Goal: Task Accomplishment & Management: Manage account settings

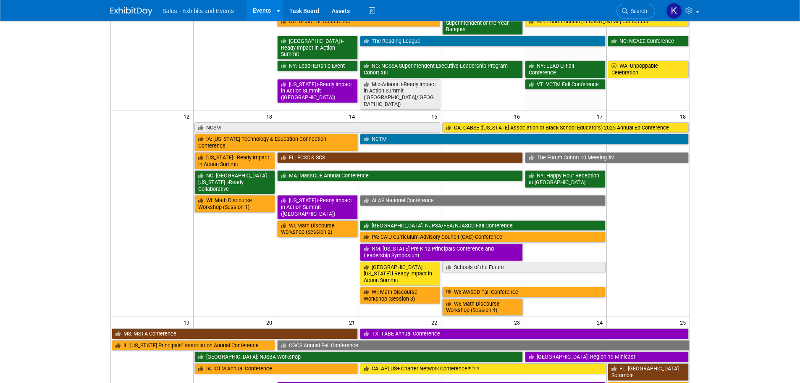
scroll to position [252, 0]
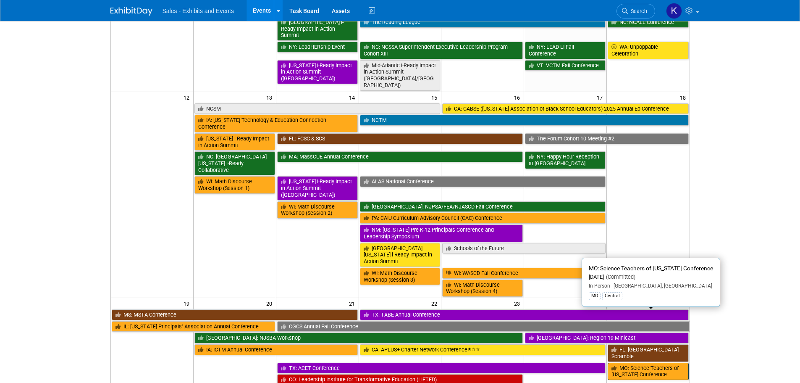
click at [631, 363] on link "MO: Science Teachers of [US_STATE] Conference" at bounding box center [648, 371] width 81 height 17
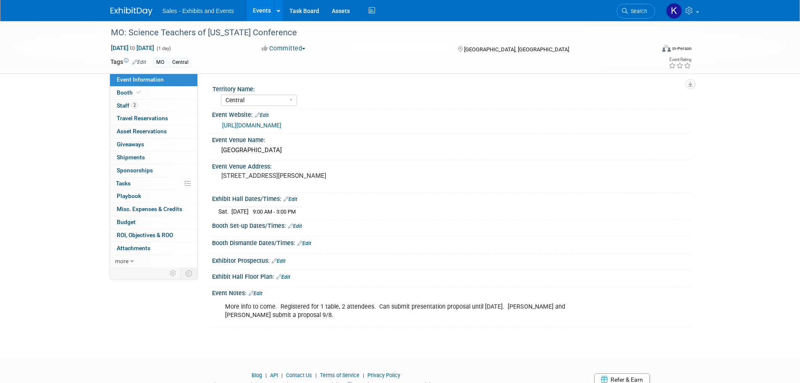
select select "Central"
click at [123, 107] on span "Staff 2" at bounding box center [127, 105] width 21 height 7
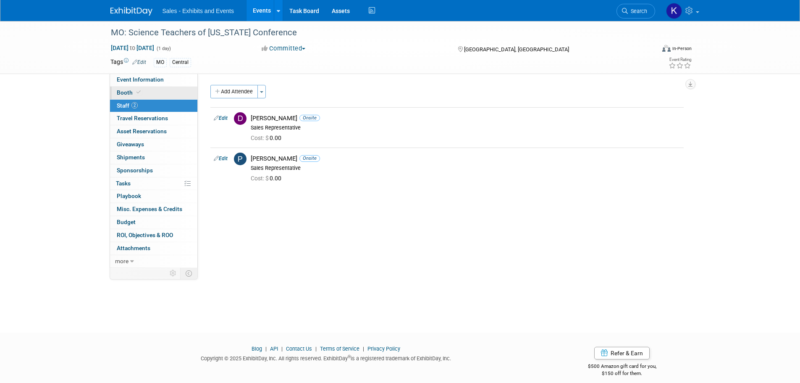
click at [129, 92] on span "Booth" at bounding box center [130, 92] width 26 height 7
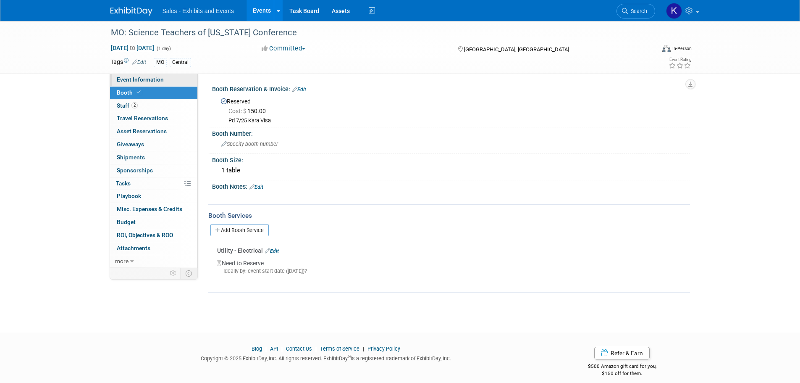
click at [129, 76] on link "Event Information" at bounding box center [153, 80] width 87 height 13
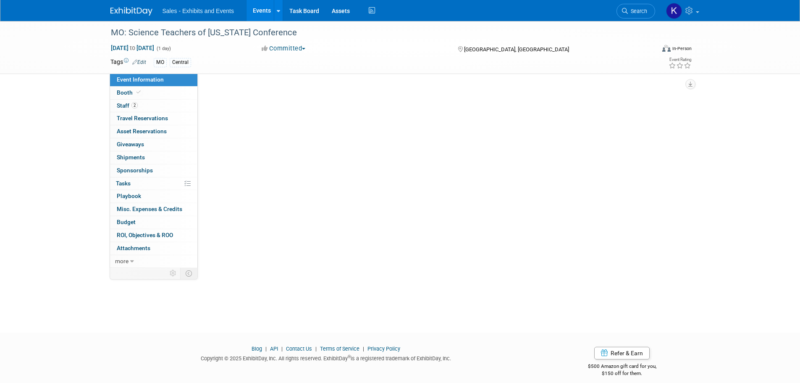
select select "Central"
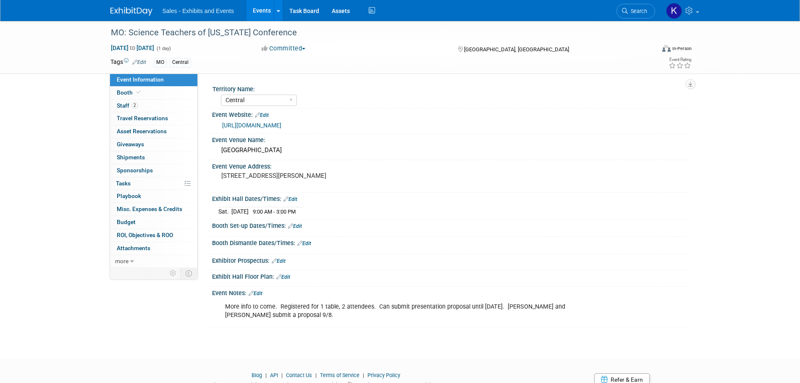
click at [300, 224] on link "Edit" at bounding box center [295, 226] width 14 height 6
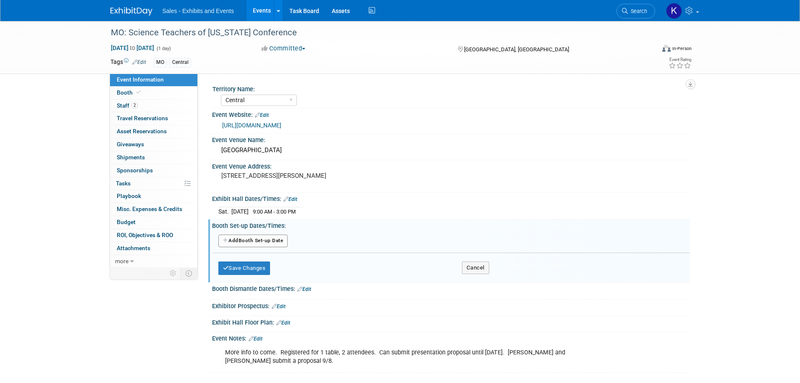
click at [284, 237] on button "Add Another Booth Set-up Date" at bounding box center [253, 240] width 70 height 13
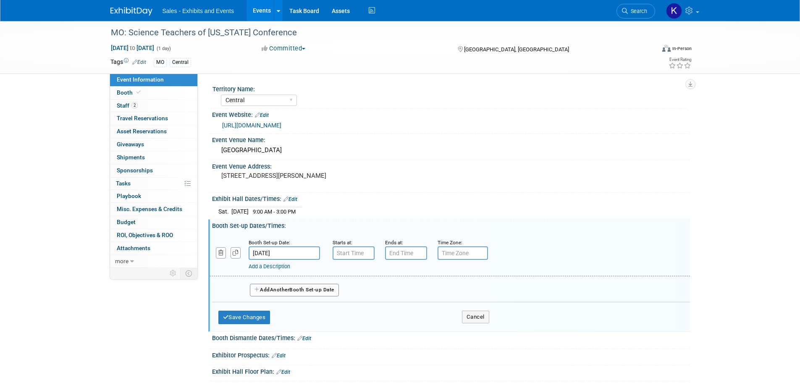
type input "7:00 AM"
click at [350, 249] on input "7:00 AM" at bounding box center [354, 252] width 42 height 13
type input "7:00 PM"
click at [404, 256] on input "7:00 PM" at bounding box center [406, 252] width 42 height 13
click at [363, 255] on input "7:00 AM" at bounding box center [354, 252] width 42 height 13
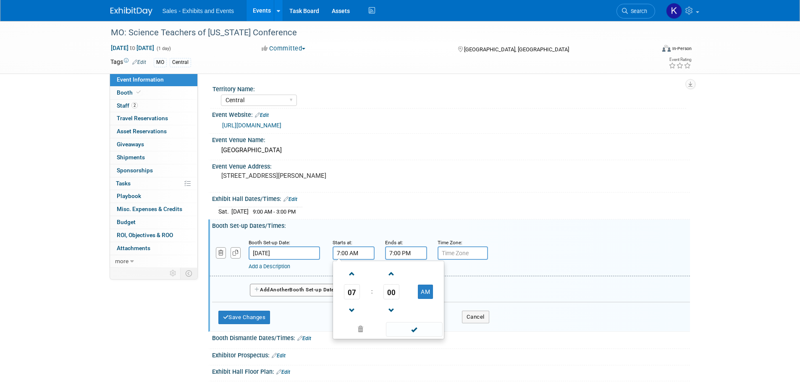
click at [384, 291] on span "00" at bounding box center [392, 291] width 16 height 15
click at [399, 294] on td "30" at bounding box center [402, 296] width 27 height 23
type input "7:30 AM"
click at [401, 254] on input "7:00 PM" at bounding box center [406, 252] width 42 height 13
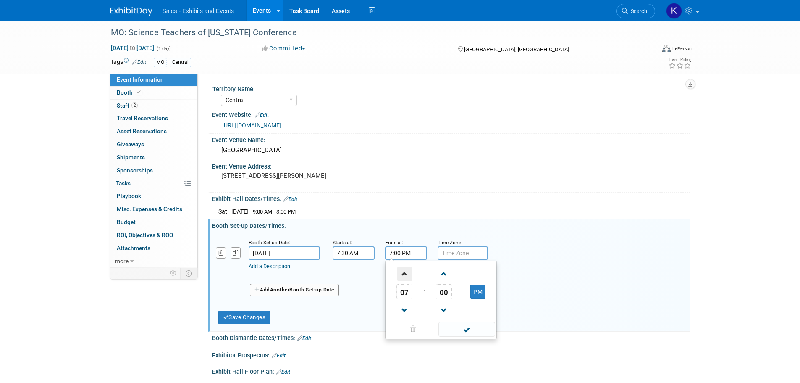
click at [408, 273] on span at bounding box center [404, 273] width 15 height 15
click at [408, 309] on span at bounding box center [404, 310] width 15 height 15
click at [406, 275] on span at bounding box center [404, 273] width 15 height 15
drag, startPoint x: 406, startPoint y: 276, endPoint x: 434, endPoint y: 276, distance: 27.3
click at [406, 276] on span at bounding box center [404, 273] width 15 height 15
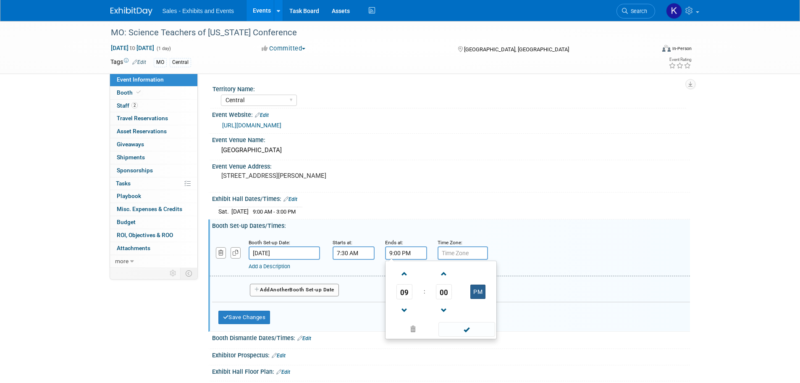
click at [482, 294] on button "PM" at bounding box center [478, 291] width 15 height 14
type input "9:00 AM"
drag, startPoint x: 472, startPoint y: 332, endPoint x: 465, endPoint y: 332, distance: 6.3
click at [470, 332] on span at bounding box center [467, 329] width 57 height 15
click at [266, 316] on button "Save Changes" at bounding box center [244, 316] width 52 height 13
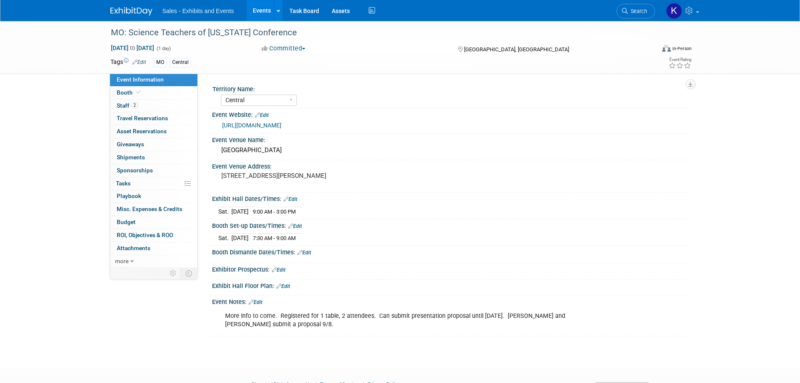
click at [130, 11] on img at bounding box center [131, 11] width 42 height 8
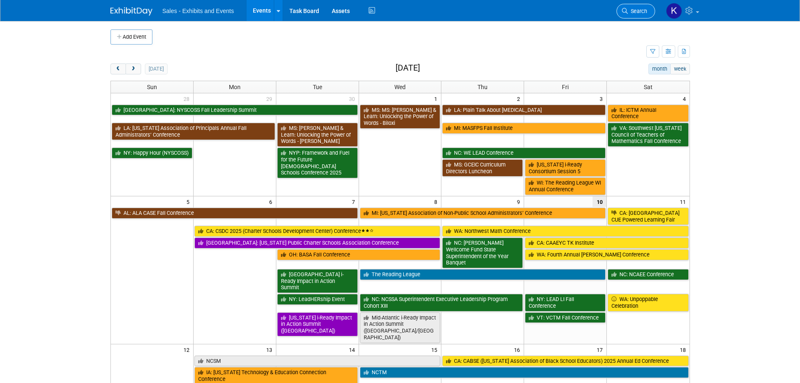
click at [636, 12] on span "Search" at bounding box center [637, 11] width 19 height 6
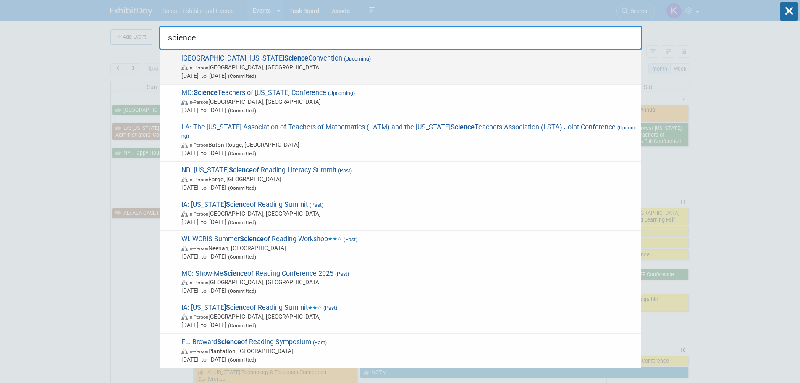
type input "science"
click at [240, 62] on span "NJ: New Jersey Science Convention (Upcoming) In-Person Princeton, NJ Oct 21, 20…" at bounding box center [408, 67] width 458 height 26
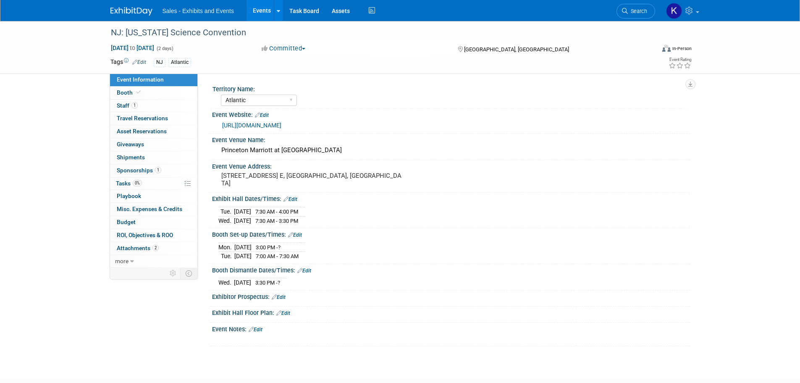
select select "Atlantic"
click at [125, 107] on span "Staff 1" at bounding box center [127, 105] width 21 height 7
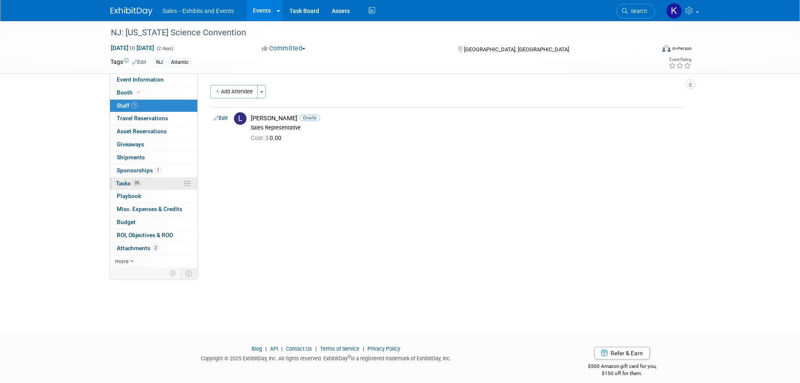
click at [127, 184] on span "Tasks 0%" at bounding box center [129, 183] width 26 height 7
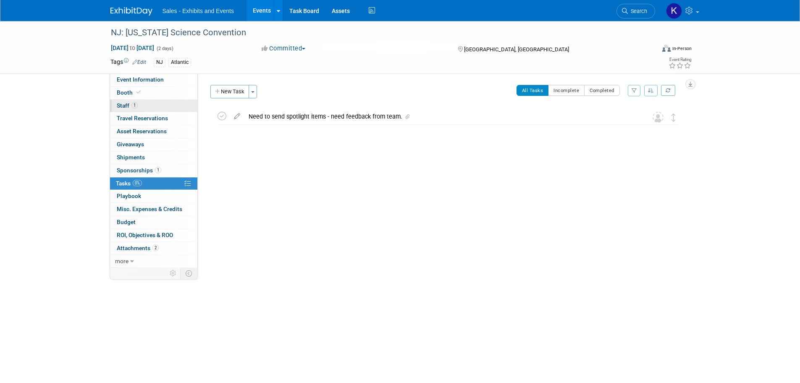
click at [120, 108] on span "Staff 1" at bounding box center [127, 105] width 21 height 7
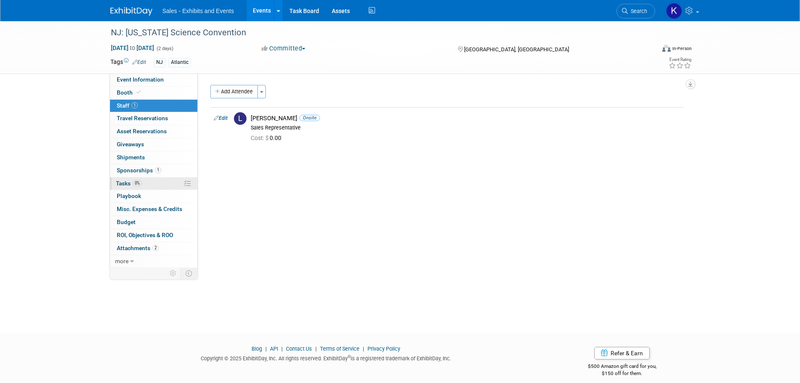
drag, startPoint x: 123, startPoint y: 182, endPoint x: 130, endPoint y: 185, distance: 7.3
click at [123, 182] on span "Tasks 0%" at bounding box center [129, 183] width 26 height 7
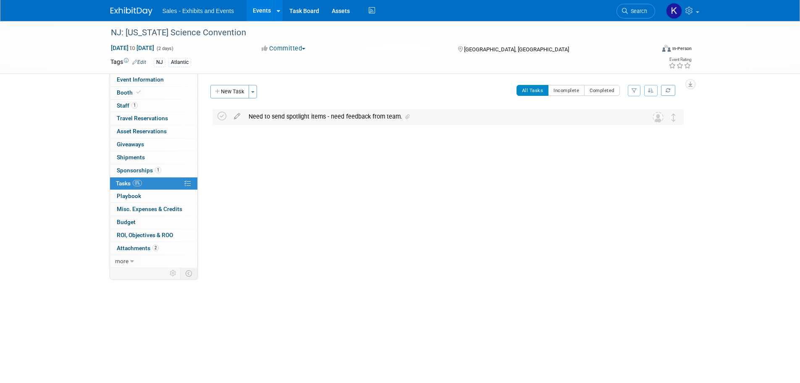
click at [297, 120] on div "Need to send spotlight items - need feedback from team." at bounding box center [441, 116] width 392 height 14
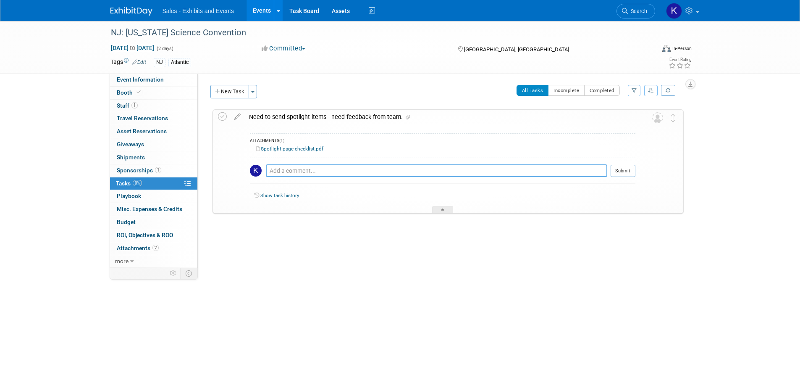
click at [308, 170] on textarea at bounding box center [437, 170] width 342 height 13
type textarea "D"
type textarea "Checked on our page 10/10, it is complete."
drag, startPoint x: 624, startPoint y: 164, endPoint x: 624, endPoint y: 171, distance: 7.1
click at [624, 164] on div "Checked on our page 10/10, it is complete. Pro tip: Press Ctrl-Enter to submit …" at bounding box center [443, 173] width 386 height 30
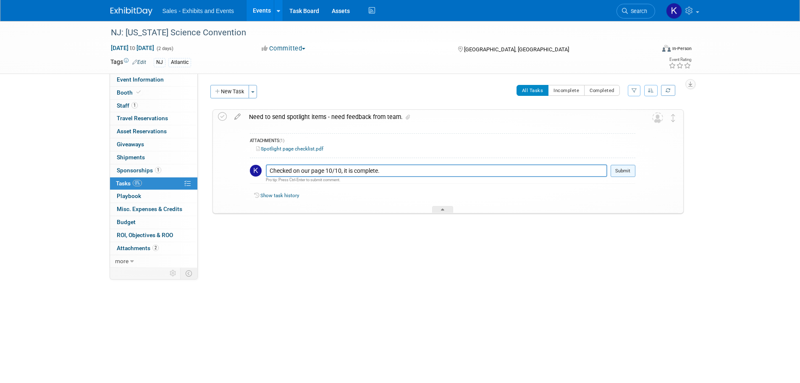
click at [626, 167] on button "Submit" at bounding box center [623, 171] width 25 height 13
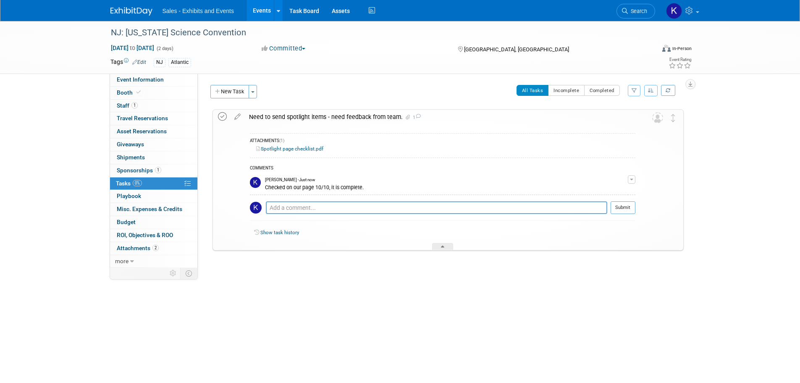
drag, startPoint x: 221, startPoint y: 116, endPoint x: 225, endPoint y: 118, distance: 5.1
click at [221, 116] on icon at bounding box center [222, 116] width 9 height 9
click at [412, 301] on div "NJ: [US_STATE] Science Convention [DATE] to [DATE] (2 days) [DATE] to [DATE] Co…" at bounding box center [400, 169] width 800 height 296
click at [131, 145] on span "Giveaways 0" at bounding box center [130, 144] width 27 height 7
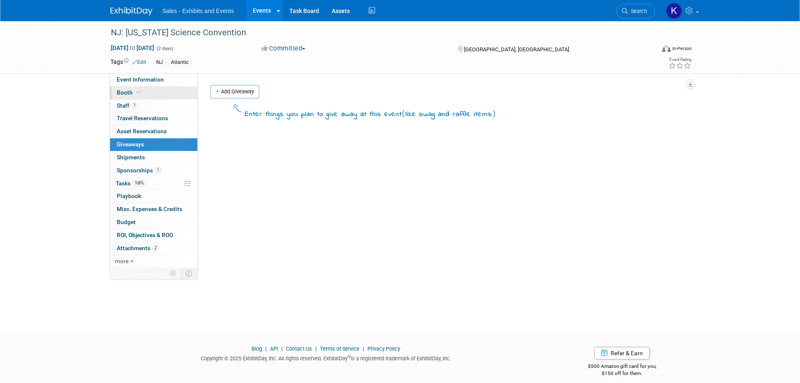
click at [120, 92] on span "Booth" at bounding box center [130, 92] width 26 height 7
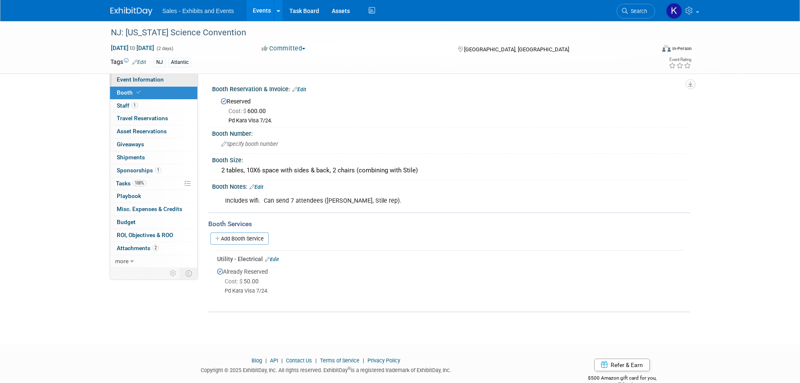
click at [137, 81] on span "Event Information" at bounding box center [140, 79] width 47 height 7
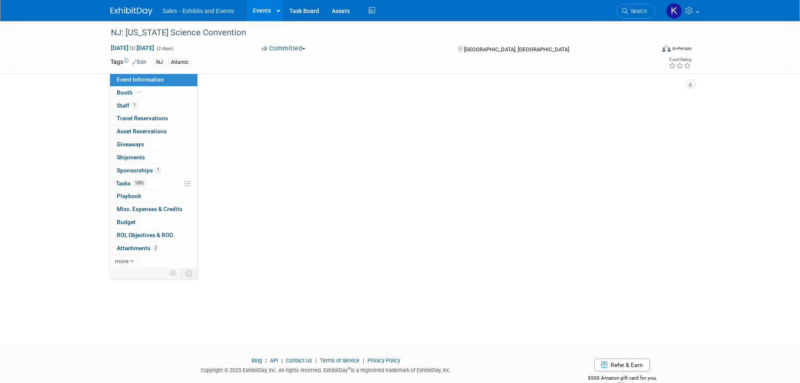
select select "Atlantic"
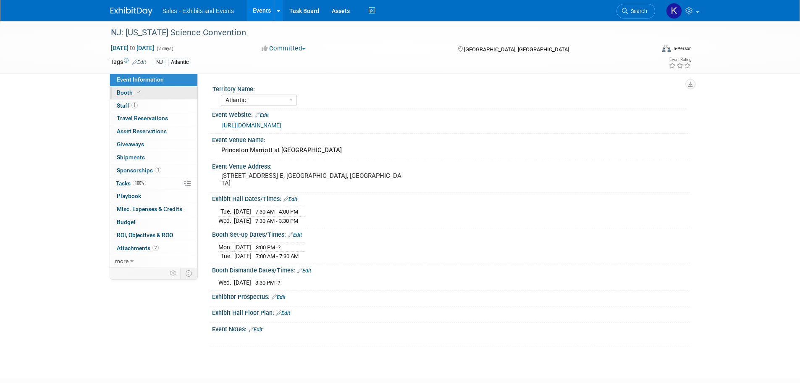
click at [130, 95] on span "Booth" at bounding box center [130, 92] width 26 height 7
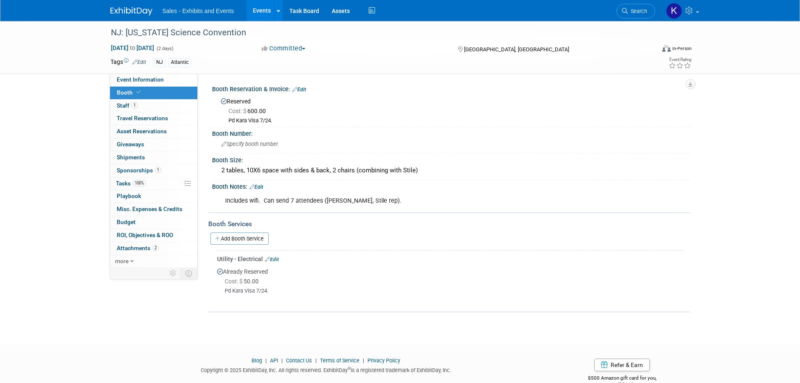
drag, startPoint x: 140, startPoint y: 12, endPoint x: 146, endPoint y: 16, distance: 6.6
click at [140, 13] on img at bounding box center [131, 11] width 42 height 8
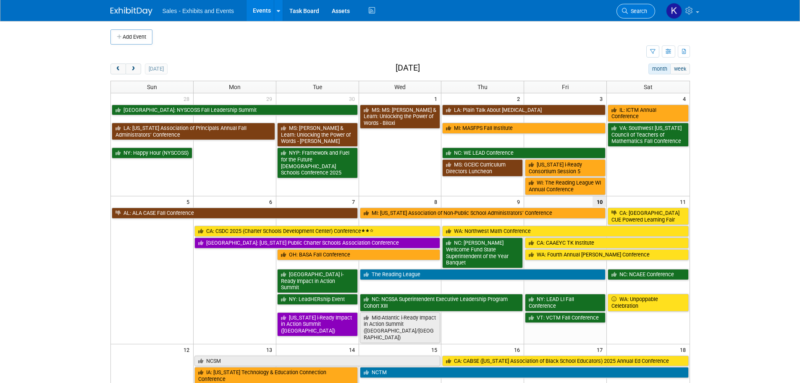
click at [641, 10] on span "Search" at bounding box center [637, 11] width 19 height 6
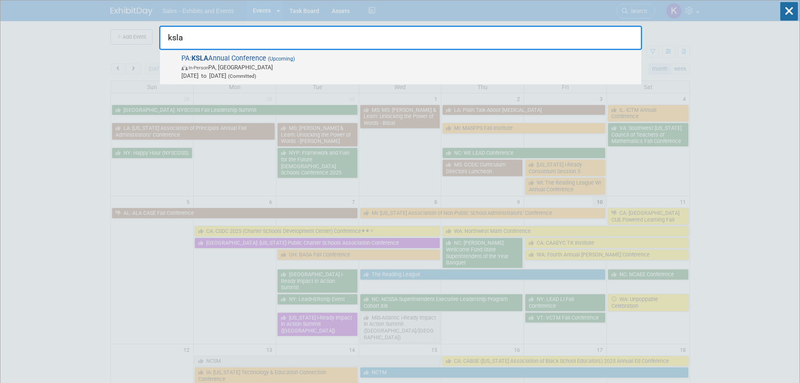
type input "ksla"
click at [257, 66] on span "In-Person PA, United States" at bounding box center [409, 67] width 456 height 8
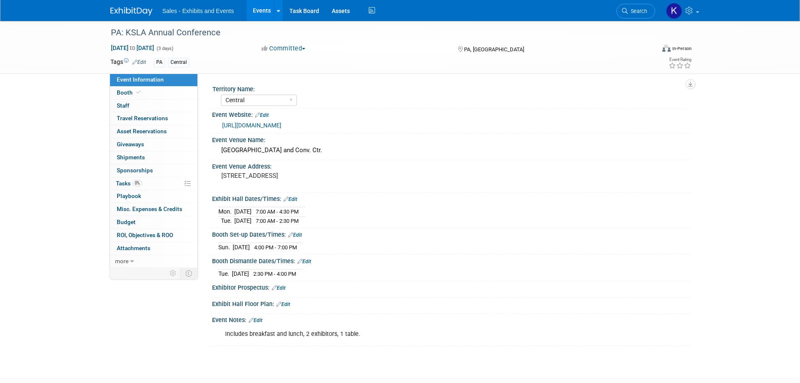
select select "Central"
click at [125, 92] on span "Booth" at bounding box center [130, 92] width 26 height 7
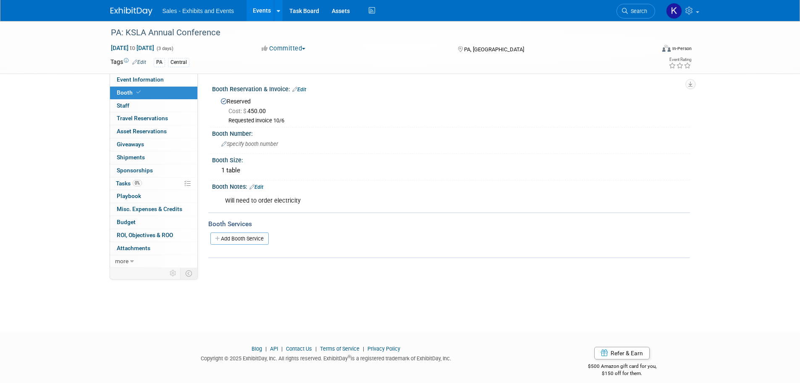
click at [305, 89] on link "Edit" at bounding box center [299, 90] width 14 height 6
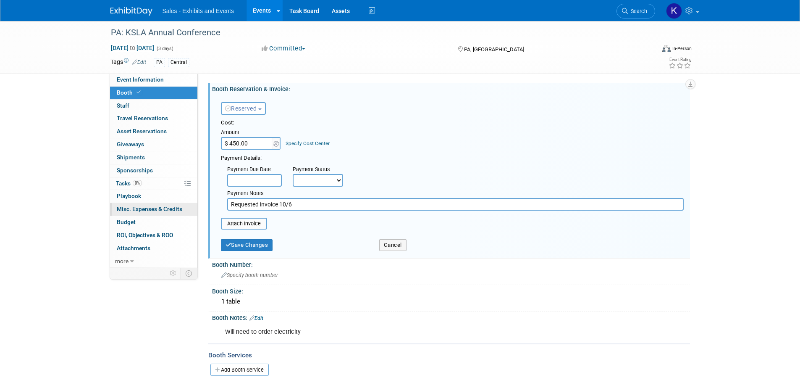
drag, startPoint x: 305, startPoint y: 205, endPoint x: 187, endPoint y: 208, distance: 118.1
click at [187, 208] on div "Event Information Event Info Booth Booth 0 Staff 0 Staff 0 Travel Reservations …" at bounding box center [400, 205] width 592 height 368
type input "Submitted invoice into Workday 10/10."
click at [254, 248] on button "Save Changes" at bounding box center [247, 245] width 52 height 12
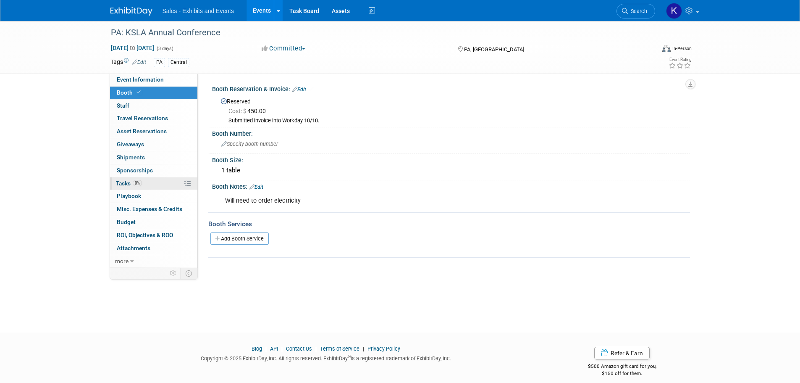
click at [126, 186] on span "Tasks 0%" at bounding box center [129, 183] width 26 height 7
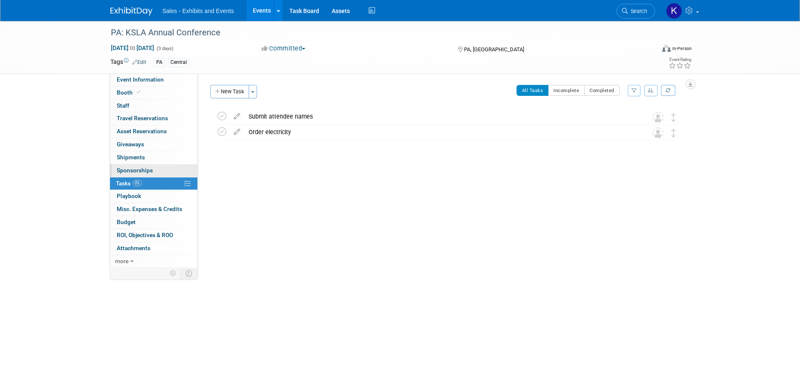
click at [135, 168] on span "Sponsorships 0" at bounding box center [135, 170] width 36 height 7
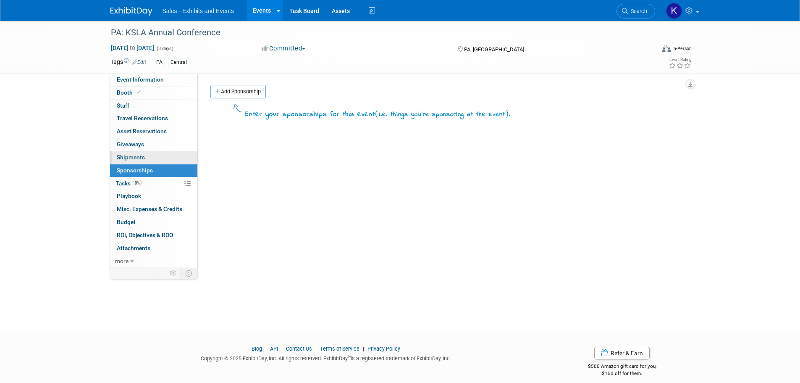
click at [137, 154] on span "Shipments 0" at bounding box center [131, 157] width 28 height 7
click at [133, 14] on img at bounding box center [131, 11] width 42 height 8
